Goal: Transaction & Acquisition: Purchase product/service

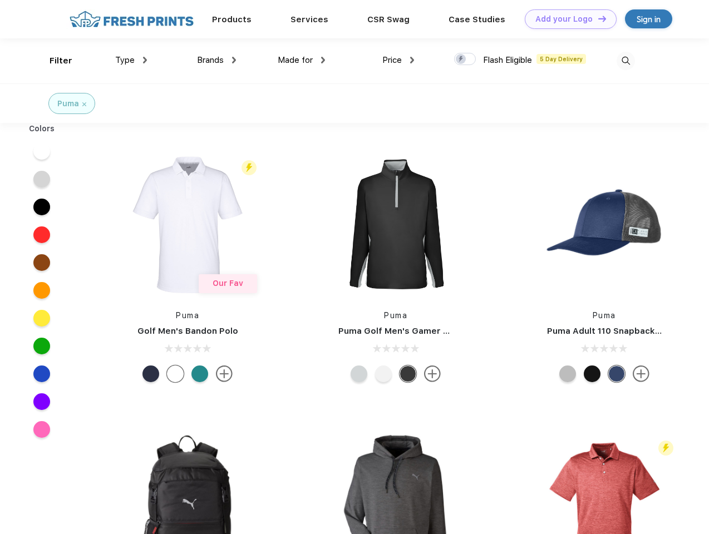
click at [566, 19] on link "Add your Logo Design Tool" at bounding box center [571, 18] width 92 height 19
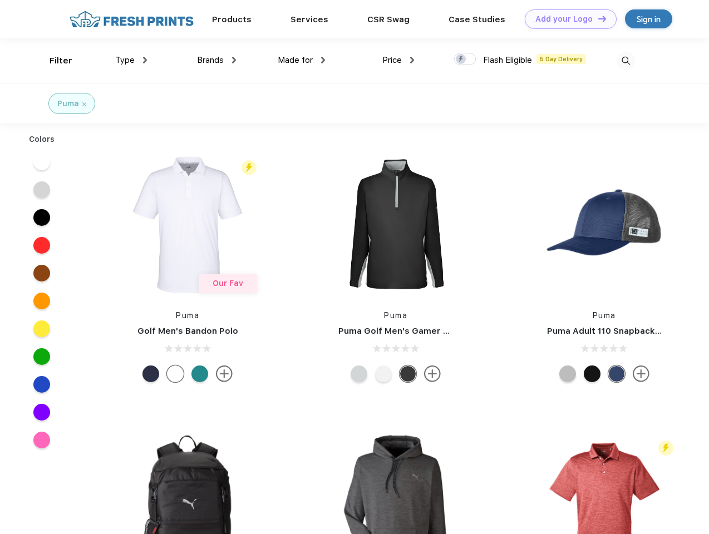
click at [0, 0] on div "Design Tool" at bounding box center [0, 0] width 0 height 0
click at [597, 18] on link "Add your Logo Design Tool" at bounding box center [571, 18] width 92 height 19
click at [53, 61] on div "Filter" at bounding box center [61, 61] width 23 height 13
click at [131, 60] on span "Type" at bounding box center [124, 60] width 19 height 10
click at [216, 60] on span "Brands" at bounding box center [210, 60] width 27 height 10
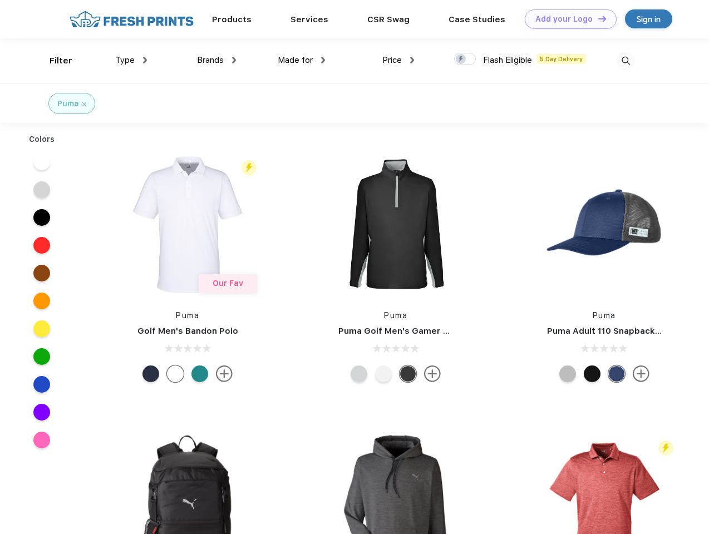
click at [302, 60] on span "Made for" at bounding box center [295, 60] width 35 height 10
click at [398, 60] on span "Price" at bounding box center [391, 60] width 19 height 10
click at [465, 60] on div at bounding box center [465, 59] width 22 height 12
click at [461, 60] on input "checkbox" at bounding box center [457, 55] width 7 height 7
click at [625, 61] on img at bounding box center [625, 61] width 18 height 18
